Goal: Task Accomplishment & Management: Use online tool/utility

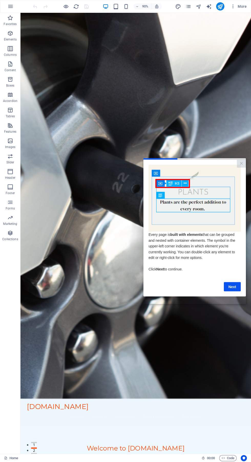
click at [238, 291] on link "Next" at bounding box center [232, 286] width 17 height 9
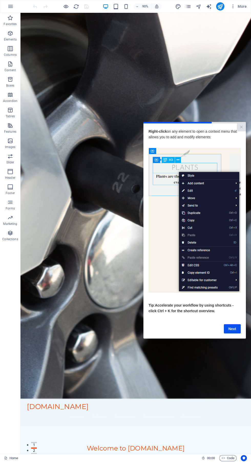
click at [233, 334] on link "Next" at bounding box center [232, 328] width 17 height 9
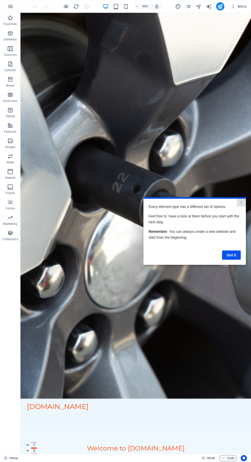
click at [234, 254] on link "Got it" at bounding box center [231, 255] width 19 height 9
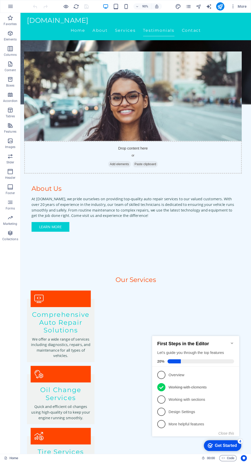
scroll to position [569, 0]
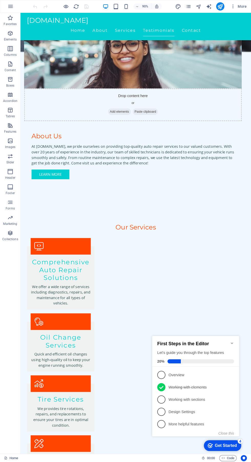
click at [171, 373] on p "Overview - incomplete" at bounding box center [200, 375] width 62 height 5
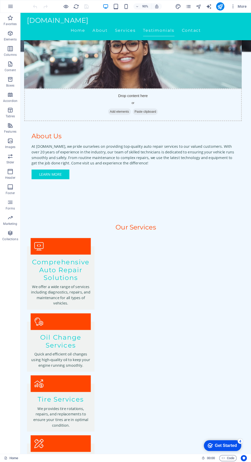
scroll to position [0, 0]
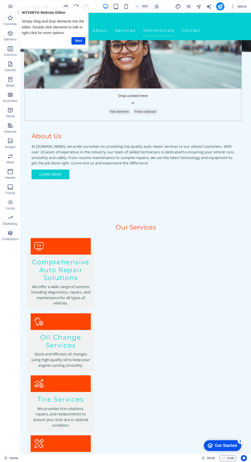
click at [81, 39] on link "Next" at bounding box center [79, 40] width 14 height 7
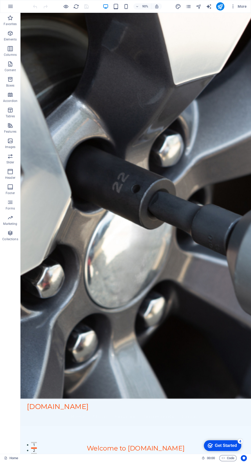
click at [61, 446] on div "[DOMAIN_NAME]" at bounding box center [149, 450] width 242 height 9
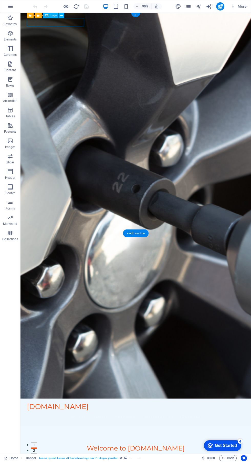
click at [10, 8] on icon "button" at bounding box center [10, 6] width 6 height 6
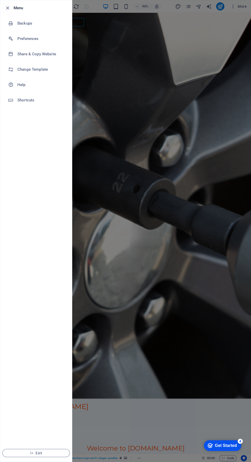
click at [26, 69] on h6 "Change Template" at bounding box center [40, 69] width 47 height 6
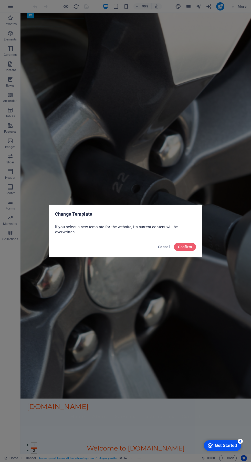
click at [186, 249] on span "Confirm" at bounding box center [185, 247] width 14 height 4
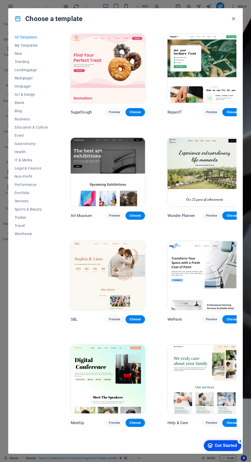
click at [232, 17] on icon "button" at bounding box center [234, 19] width 6 height 6
